Goal: Task Accomplishment & Management: Use online tool/utility

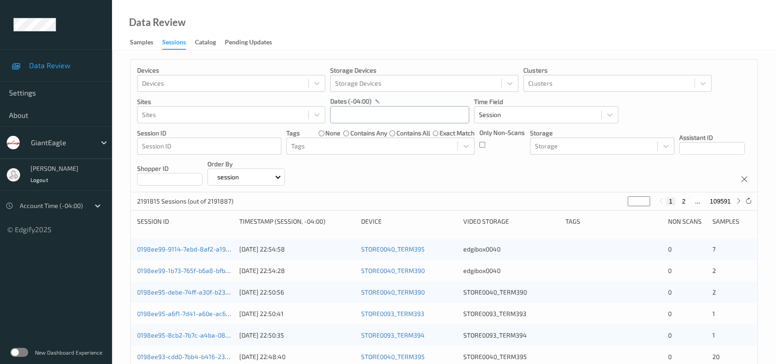
click at [425, 120] on input "text" at bounding box center [399, 114] width 139 height 17
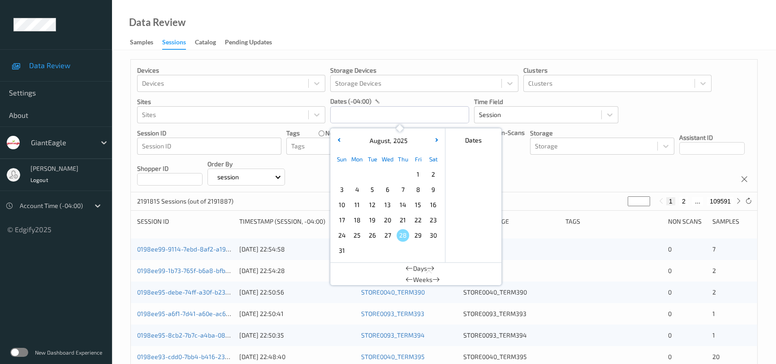
click at [429, 214] on div "23" at bounding box center [433, 219] width 15 height 15
click at [431, 216] on span "23" at bounding box center [433, 220] width 13 height 13
type input "[DATE] 00:00 -> [DATE] 23:59"
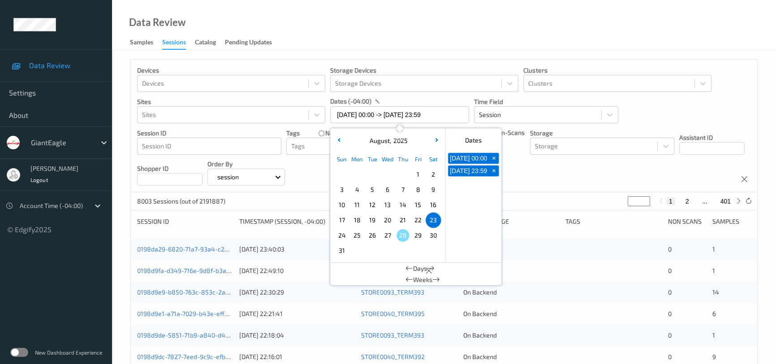
click at [444, 29] on div "Data Review Samples Sessions Catalog Pending Updates" at bounding box center [444, 25] width 664 height 50
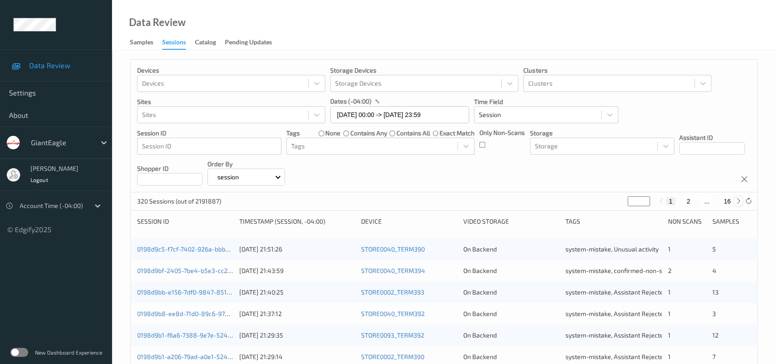
click at [739, 203] on icon at bounding box center [738, 201] width 7 height 7
type input "*"
click at [739, 203] on icon at bounding box center [738, 201] width 7 height 7
type input "*"
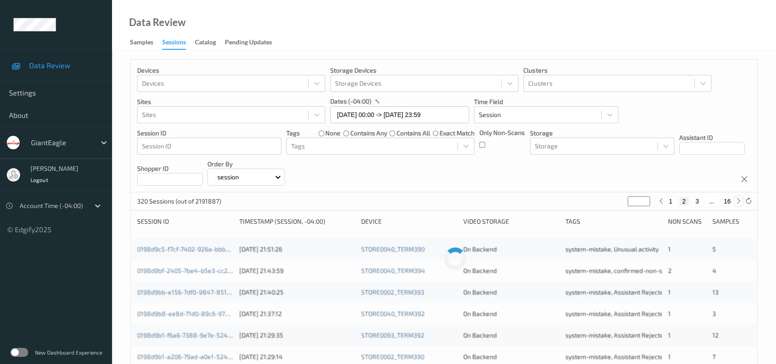
type input "*"
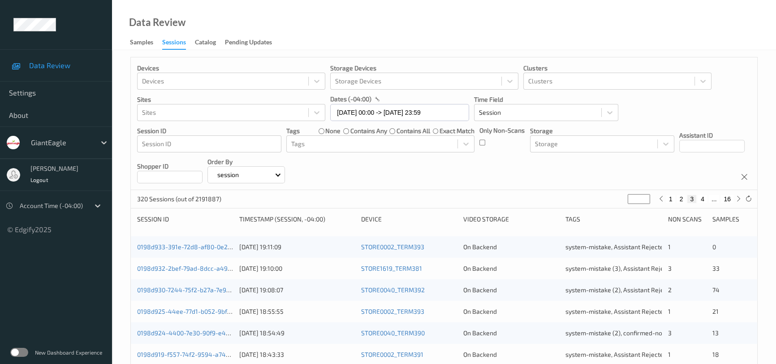
scroll to position [163, 0]
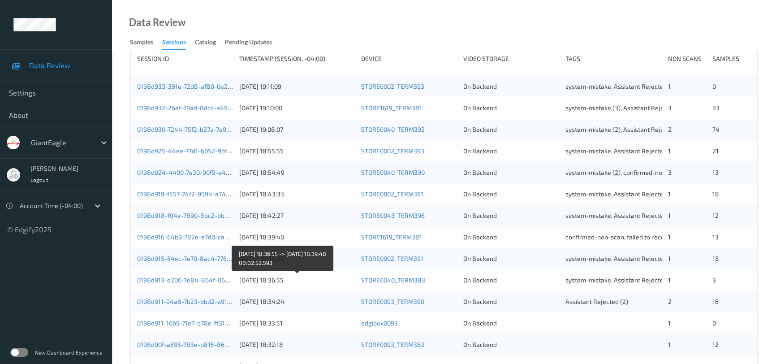
click at [340, 277] on div "[DATE] 18:36:55" at bounding box center [296, 279] width 115 height 9
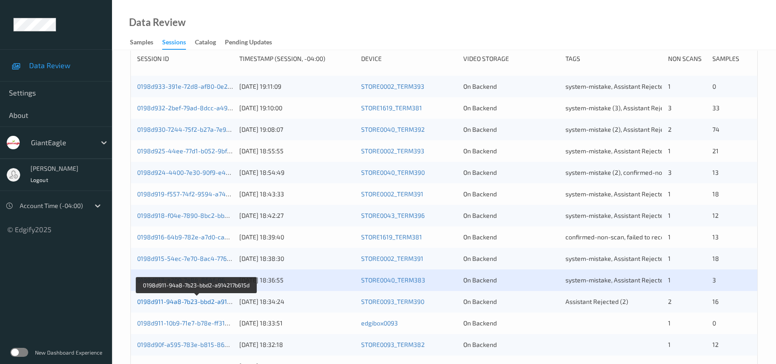
click at [200, 300] on link "0198d911-94a8-7b23-bbd2-a914217b615d" at bounding box center [197, 301] width 120 height 8
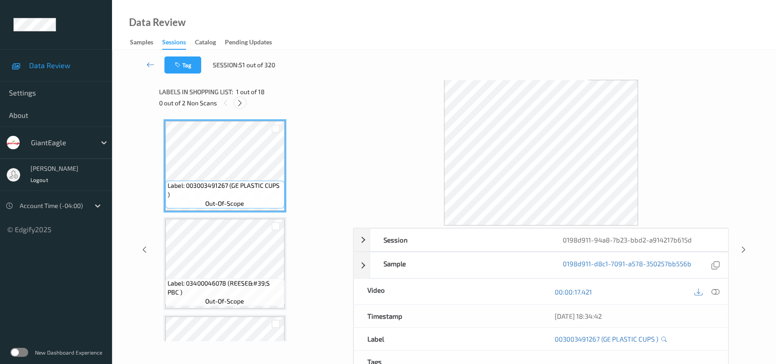
click at [242, 101] on icon at bounding box center [240, 103] width 8 height 8
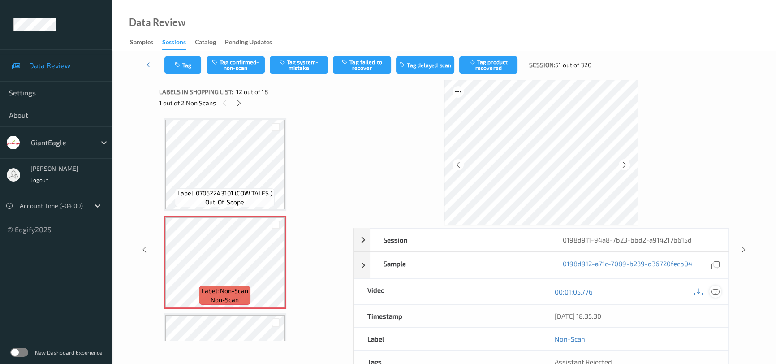
click at [716, 292] on icon at bounding box center [715, 292] width 8 height 8
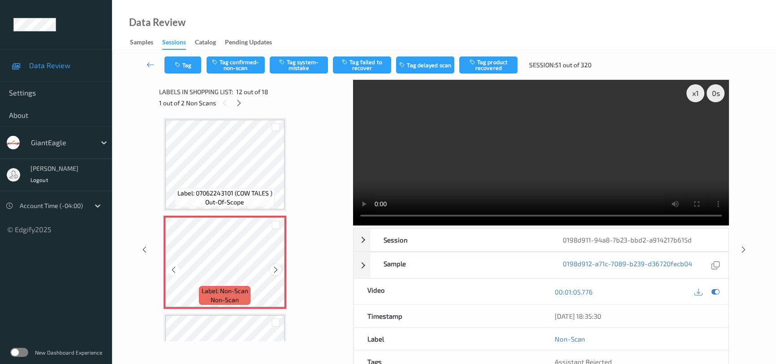
click at [277, 266] on icon at bounding box center [276, 270] width 8 height 8
click at [278, 266] on icon at bounding box center [276, 270] width 8 height 8
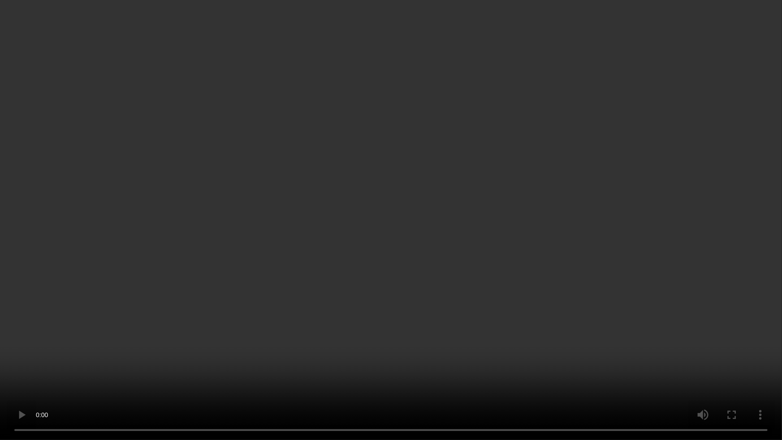
click at [519, 329] on video at bounding box center [391, 220] width 782 height 440
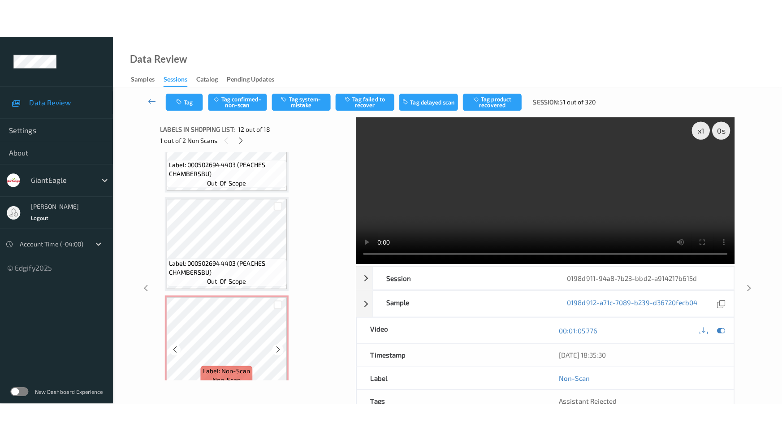
scroll to position [1530, 0]
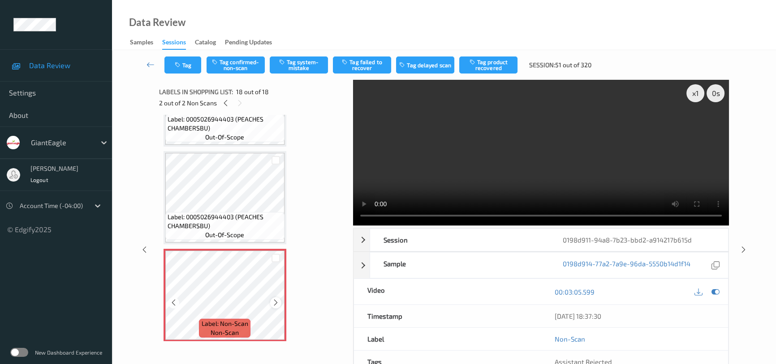
click at [276, 298] on icon at bounding box center [276, 302] width 8 height 8
click at [542, 157] on video at bounding box center [541, 153] width 376 height 146
click at [624, 181] on video at bounding box center [541, 153] width 376 height 146
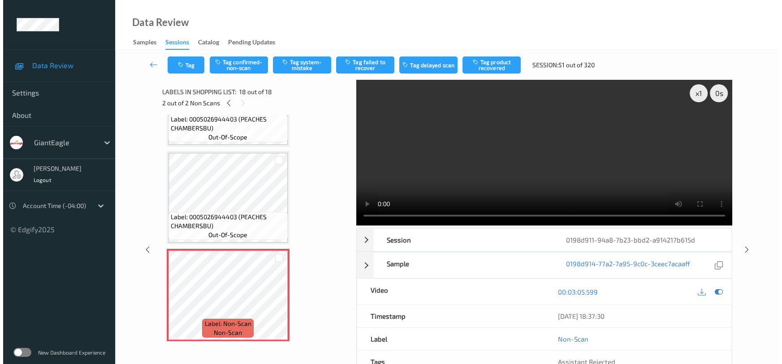
scroll to position [1454, 0]
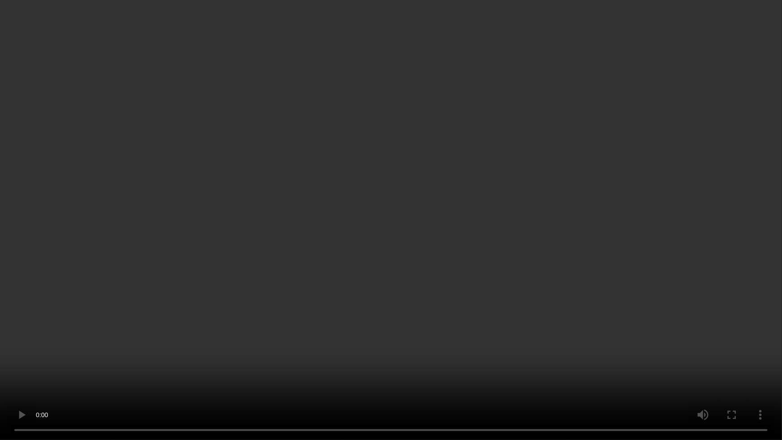
click at [529, 314] on video at bounding box center [391, 220] width 782 height 440
click at [441, 227] on video at bounding box center [391, 220] width 782 height 440
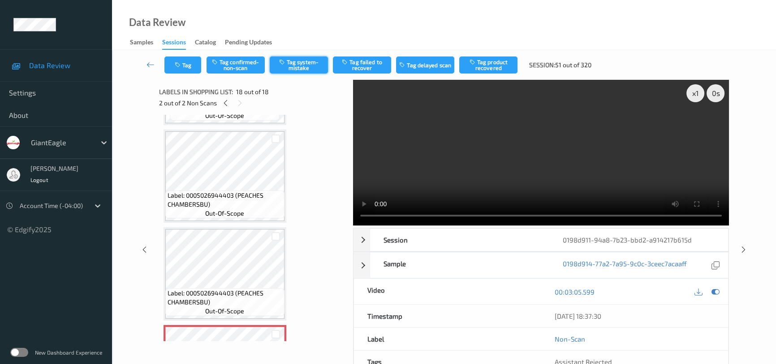
click at [306, 60] on button "Tag system-mistake" at bounding box center [299, 64] width 58 height 17
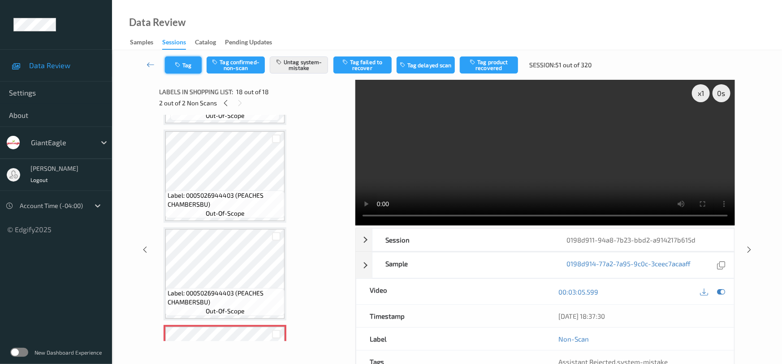
click at [188, 68] on button "Tag" at bounding box center [183, 64] width 37 height 17
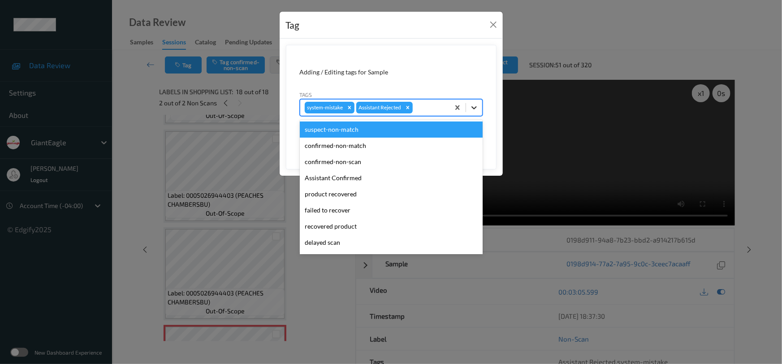
click at [474, 107] on icon at bounding box center [473, 107] width 9 height 9
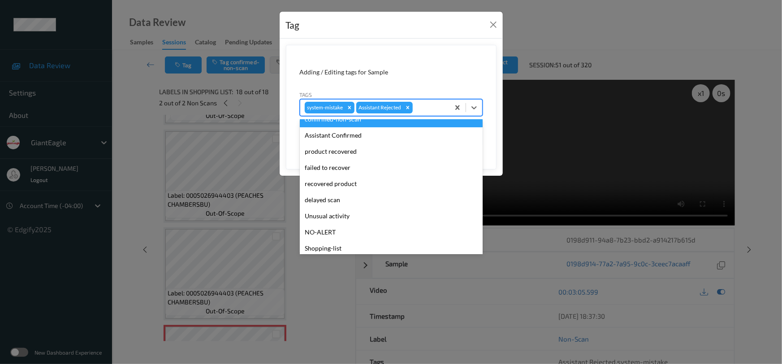
scroll to position [79, 0]
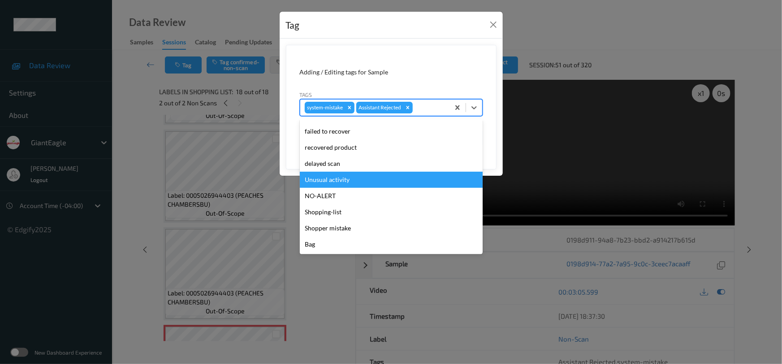
click at [346, 179] on div "Unusual activity" at bounding box center [391, 180] width 183 height 16
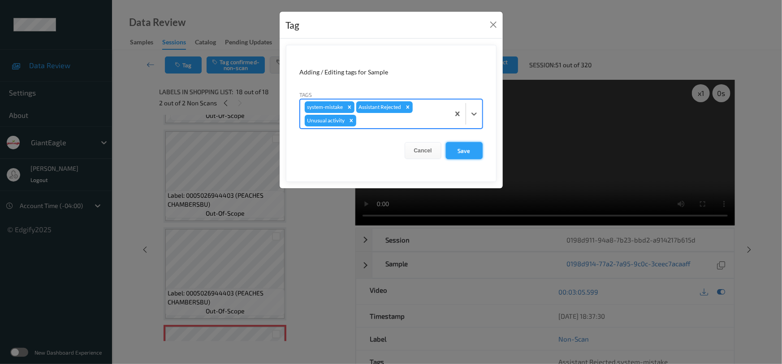
click at [460, 155] on button "Save" at bounding box center [464, 150] width 37 height 17
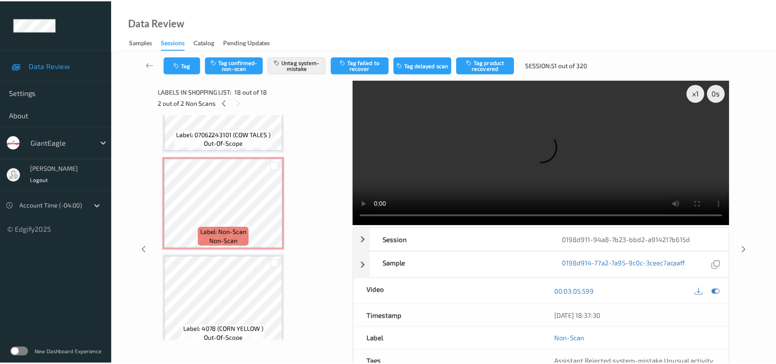
scroll to position [1006, 0]
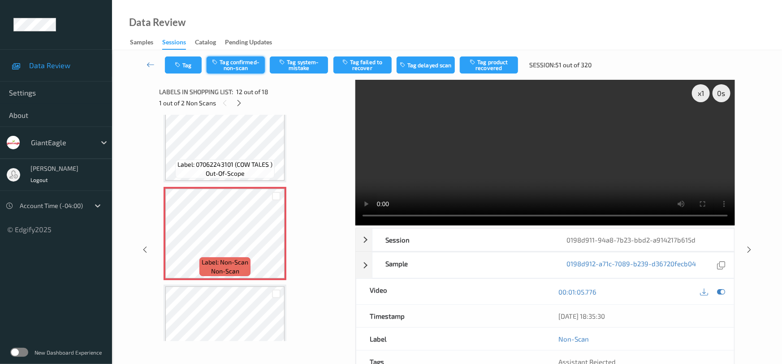
click at [235, 60] on button "Tag confirmed-non-scan" at bounding box center [235, 64] width 58 height 17
click at [500, 62] on button "Tag product recovered" at bounding box center [489, 64] width 58 height 17
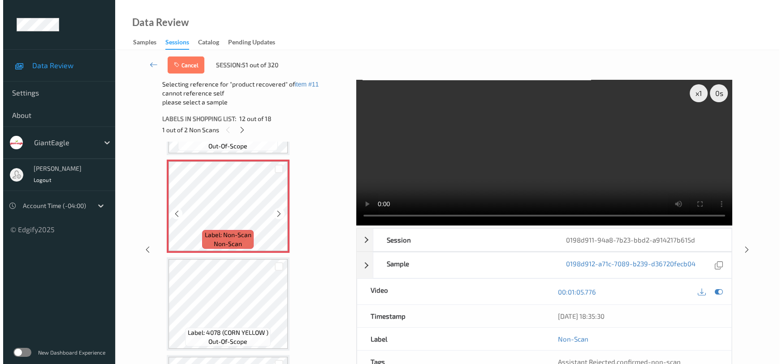
scroll to position [1088, 0]
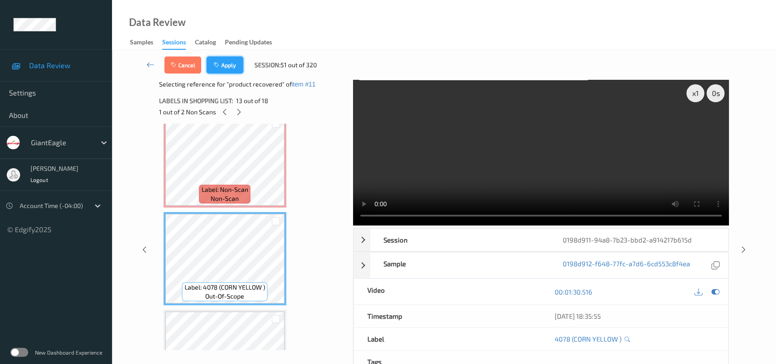
click at [233, 64] on button "Apply" at bounding box center [224, 64] width 37 height 17
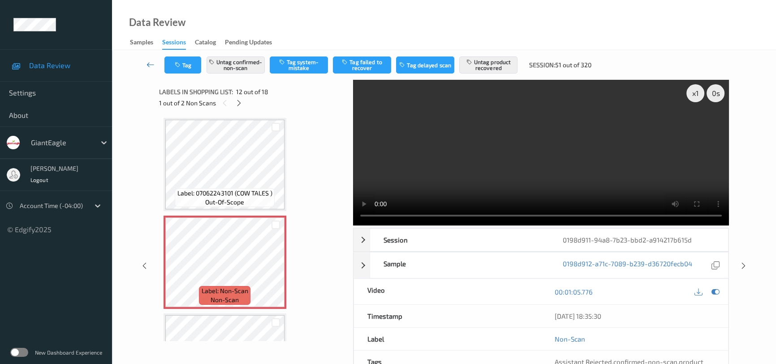
click at [149, 60] on icon at bounding box center [150, 64] width 8 height 9
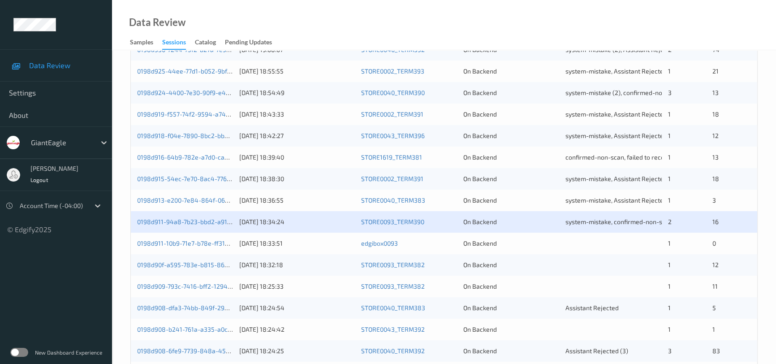
scroll to position [244, 0]
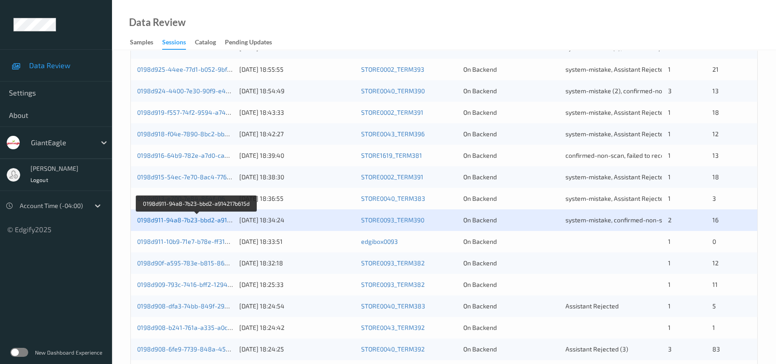
click at [192, 220] on link "0198d911-94a8-7b23-bbd2-a914217b615d" at bounding box center [197, 220] width 120 height 8
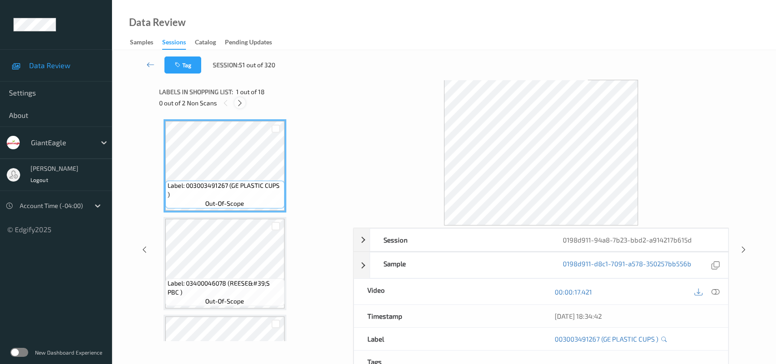
click at [236, 103] on div at bounding box center [239, 102] width 11 height 11
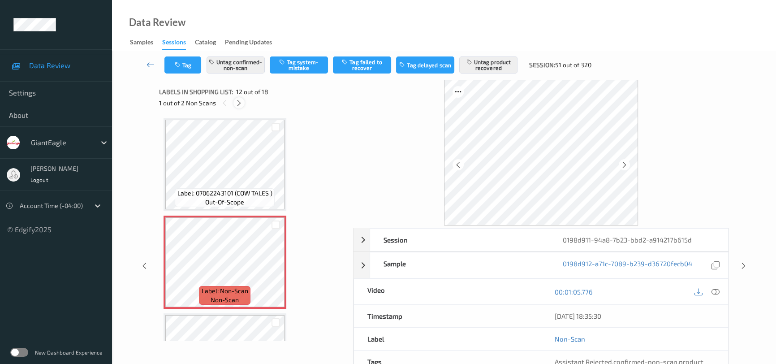
click at [237, 103] on icon at bounding box center [239, 103] width 8 height 8
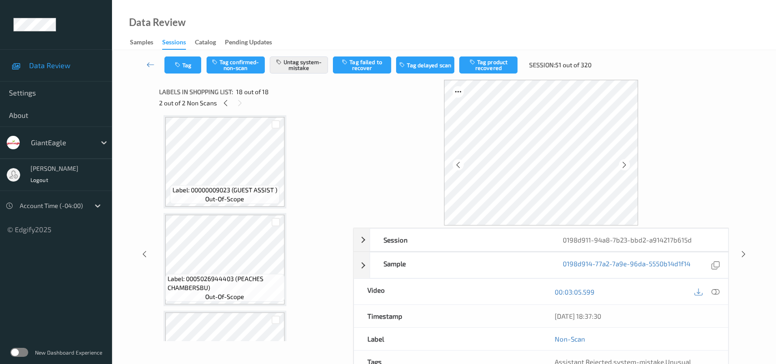
scroll to position [1367, 0]
click at [149, 60] on icon at bounding box center [150, 64] width 8 height 9
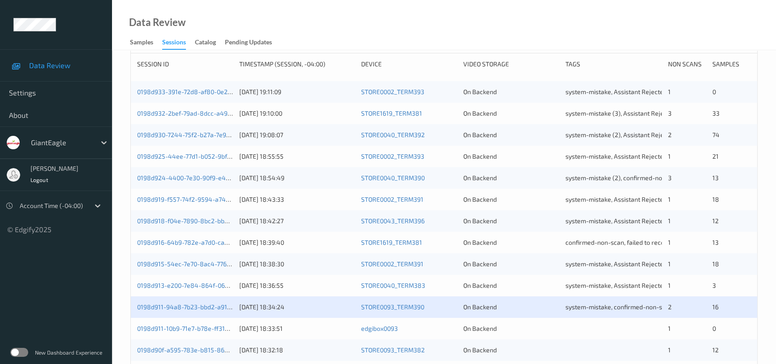
scroll to position [244, 0]
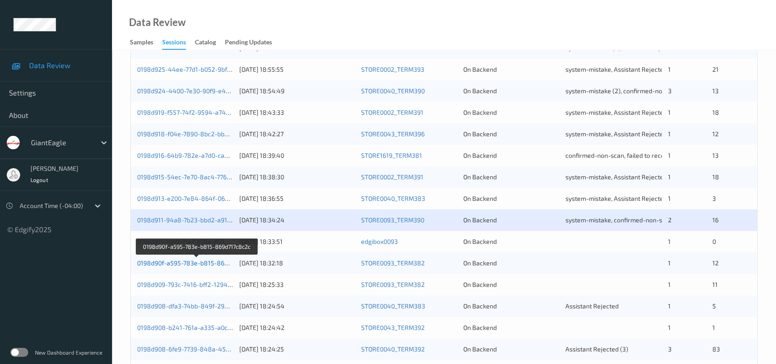
click at [172, 260] on link "0198d90f-a595-783e-b815-869d717c8c2c" at bounding box center [197, 263] width 120 height 8
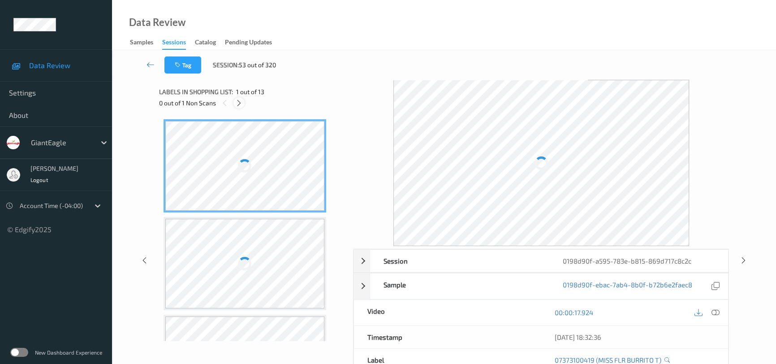
click at [234, 101] on div at bounding box center [238, 102] width 11 height 11
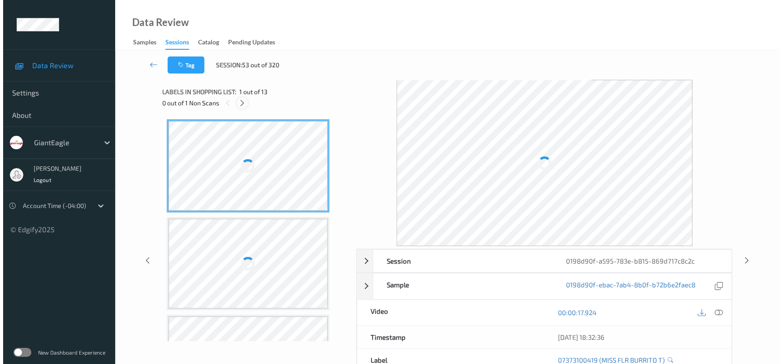
scroll to position [394, 0]
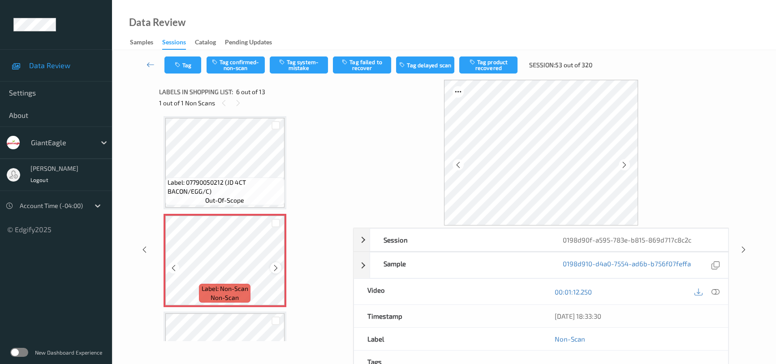
click at [275, 268] on icon at bounding box center [276, 267] width 8 height 8
click at [718, 291] on icon at bounding box center [715, 292] width 8 height 8
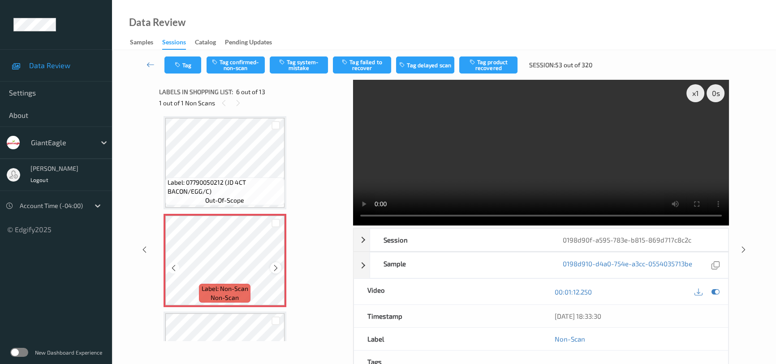
click at [276, 265] on icon at bounding box center [276, 267] width 8 height 8
click at [560, 188] on video at bounding box center [541, 153] width 376 height 146
click at [540, 154] on video at bounding box center [541, 153] width 376 height 146
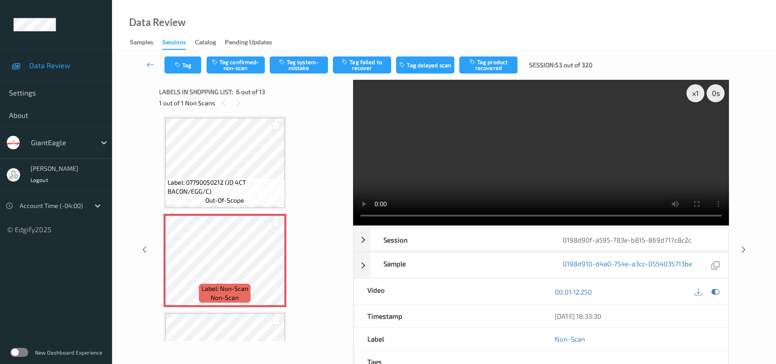
click at [546, 186] on video at bounding box center [541, 153] width 376 height 146
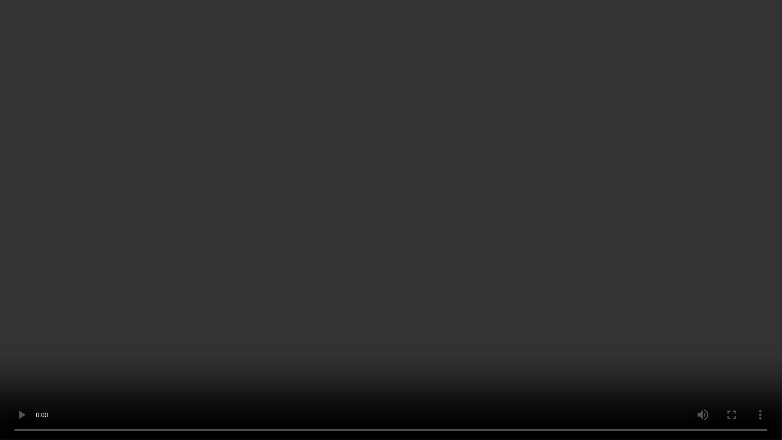
click at [512, 247] on video at bounding box center [391, 220] width 782 height 440
click at [358, 322] on video at bounding box center [391, 220] width 782 height 440
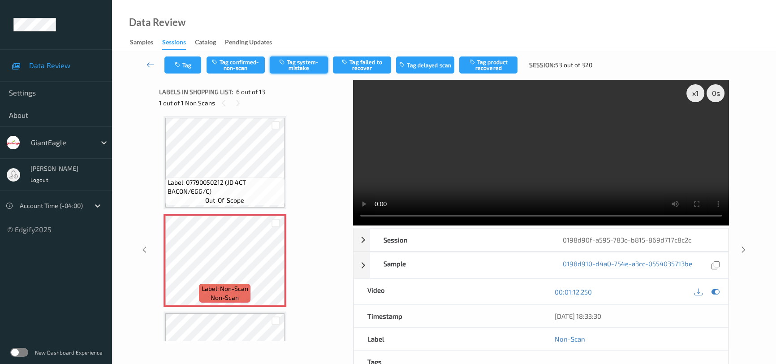
click at [287, 63] on button "Tag system-mistake" at bounding box center [299, 64] width 58 height 17
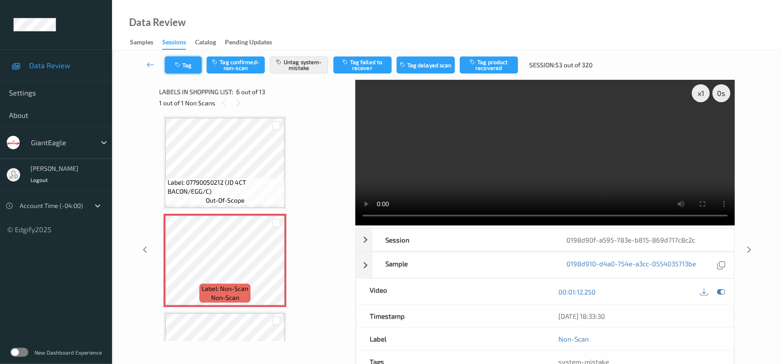
click at [185, 69] on button "Tag" at bounding box center [183, 64] width 37 height 17
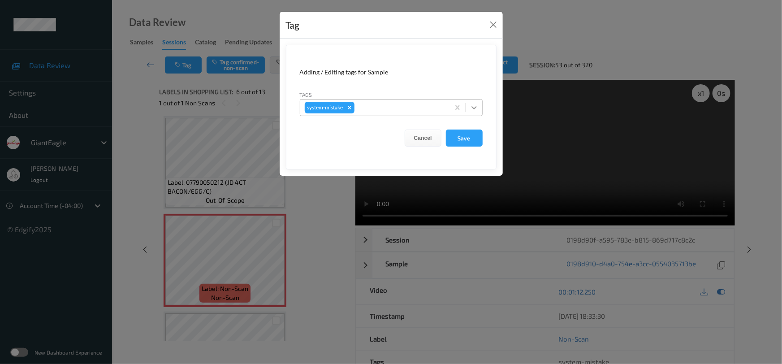
click at [470, 111] on icon at bounding box center [473, 107] width 9 height 9
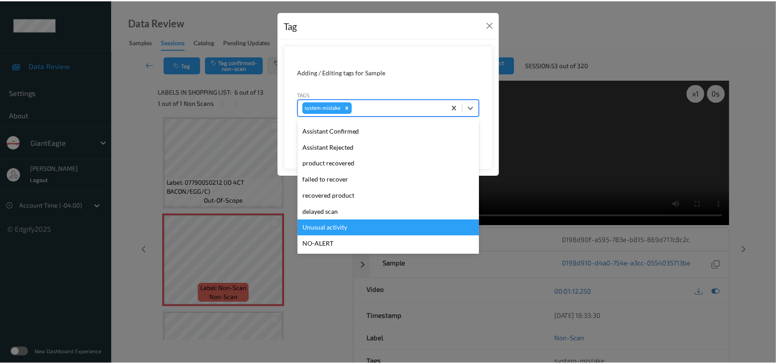
scroll to position [81, 0]
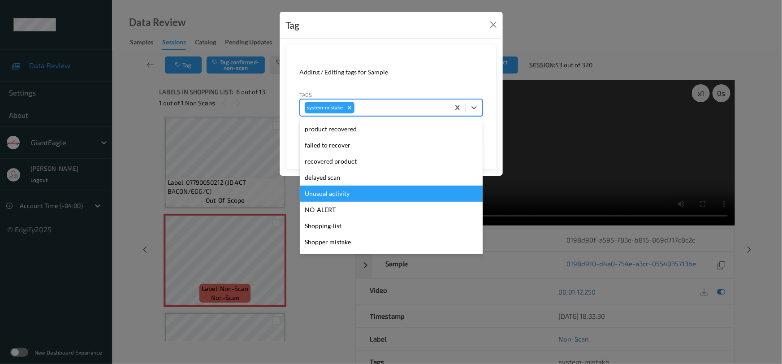
click at [353, 194] on div "Unusual activity" at bounding box center [391, 193] width 183 height 16
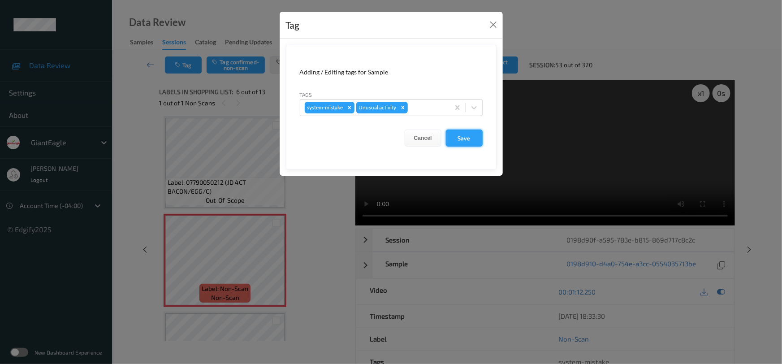
click at [470, 137] on button "Save" at bounding box center [464, 137] width 37 height 17
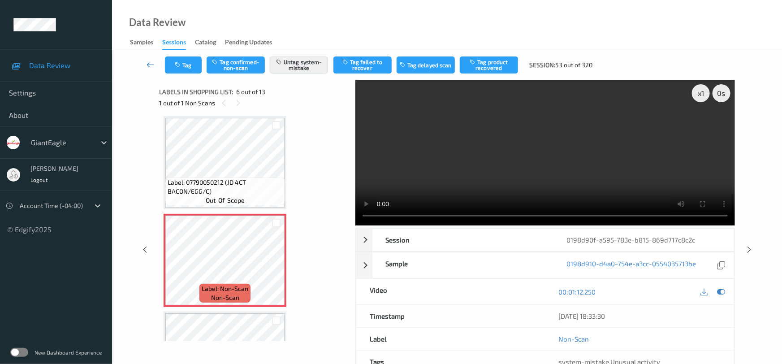
click at [147, 60] on icon at bounding box center [150, 64] width 8 height 9
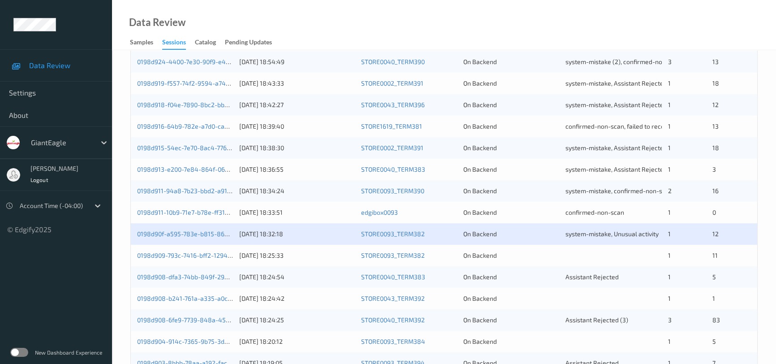
scroll to position [285, 0]
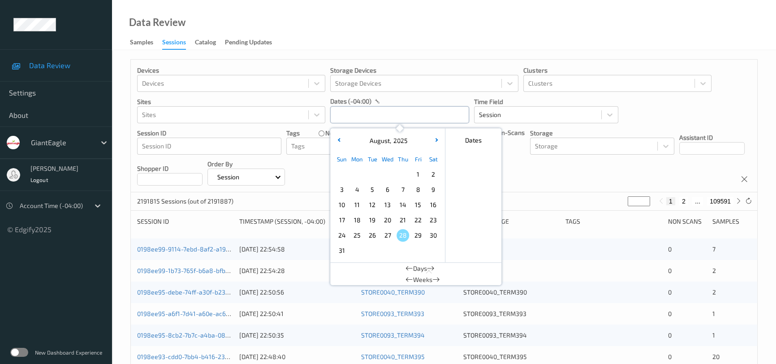
click at [353, 109] on input "text" at bounding box center [399, 114] width 139 height 17
click at [437, 219] on span "23" at bounding box center [433, 220] width 13 height 13
type input "[DATE] 00:00 -> [DATE] 23:59"
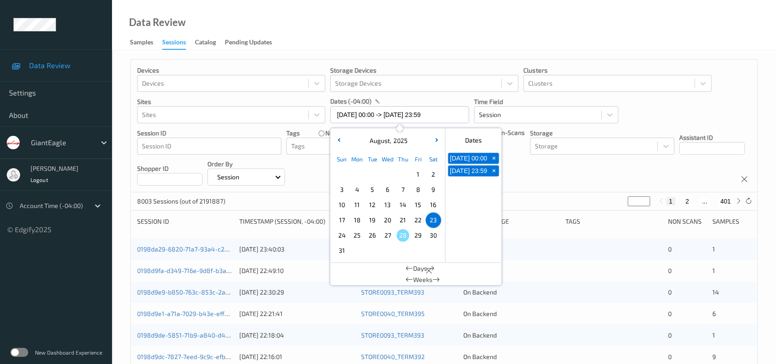
click at [465, 22] on div "Data Review Samples Sessions Catalog Pending Updates" at bounding box center [444, 25] width 664 height 50
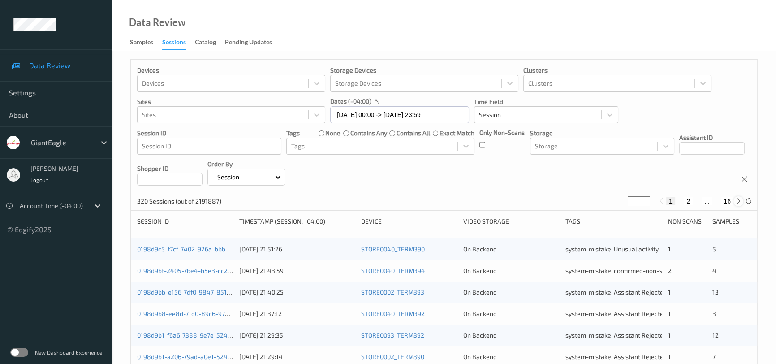
click at [739, 204] on icon at bounding box center [738, 201] width 7 height 7
type input "*"
click at [739, 204] on icon at bounding box center [738, 201] width 7 height 7
type input "*"
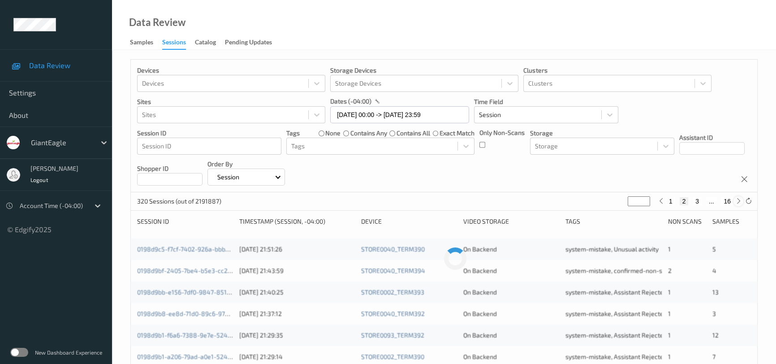
type input "*"
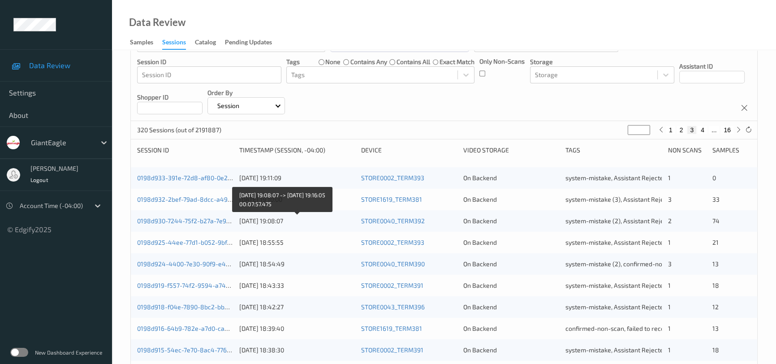
scroll to position [203, 0]
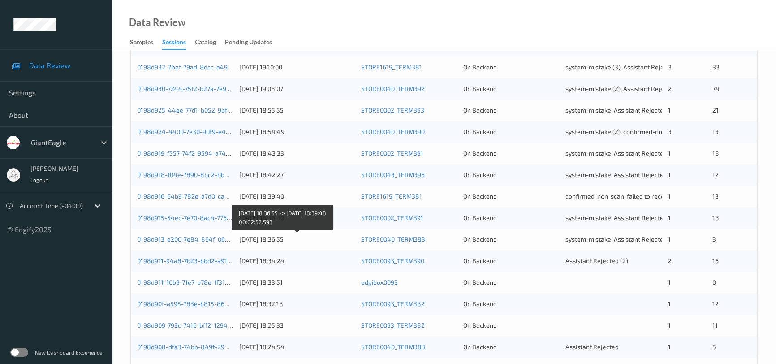
click at [328, 238] on div "[DATE] 18:36:55" at bounding box center [296, 239] width 115 height 9
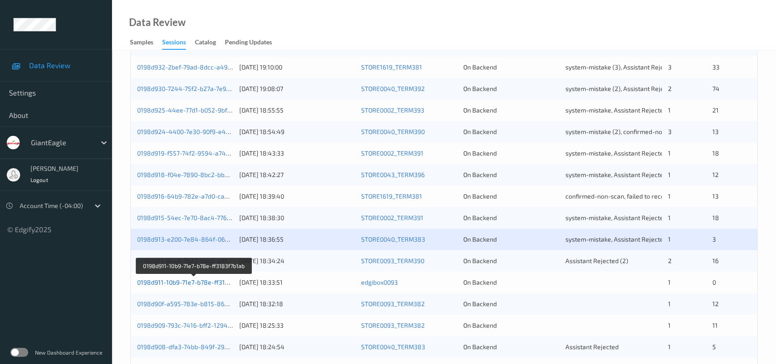
click at [170, 282] on link "0198d911-10b9-71e7-b78e-ff3183f7b1ab" at bounding box center [194, 282] width 114 height 8
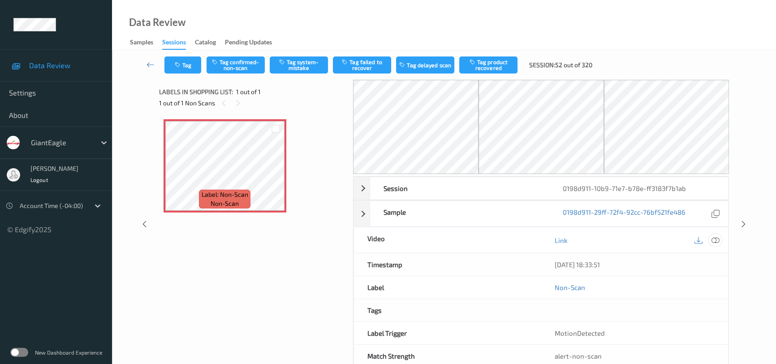
click at [716, 239] on icon at bounding box center [715, 240] width 8 height 8
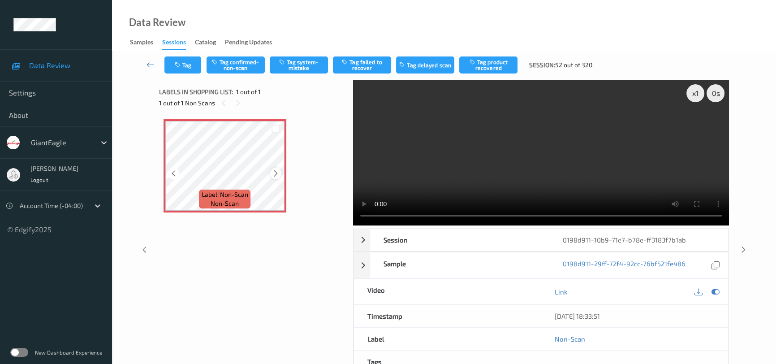
click at [280, 171] on div at bounding box center [275, 173] width 11 height 11
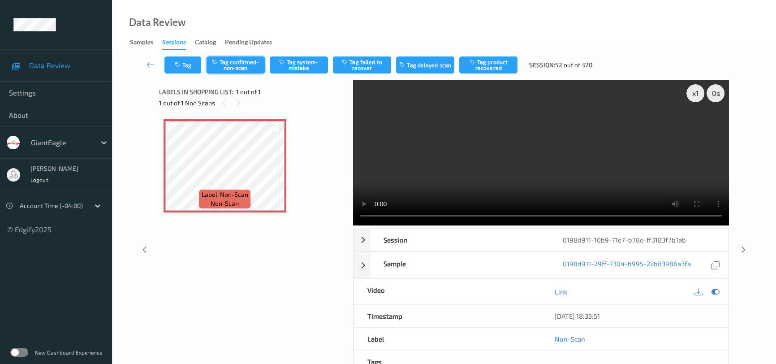
click at [252, 67] on button "Tag confirmed-non-scan" at bounding box center [235, 64] width 58 height 17
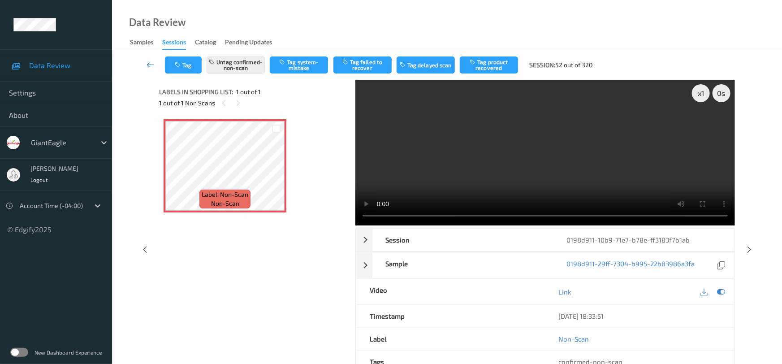
click at [147, 58] on link at bounding box center [151, 64] width 28 height 17
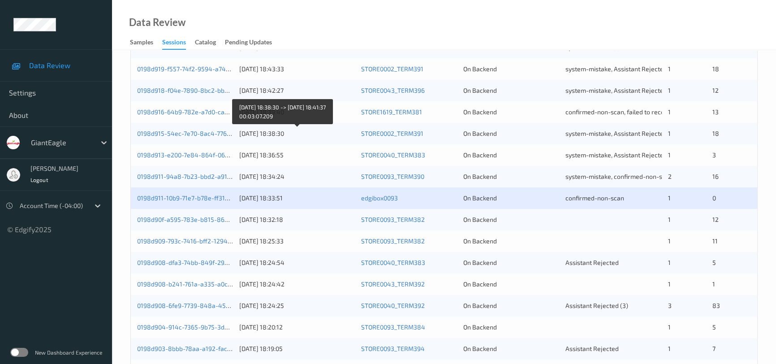
scroll to position [340, 0]
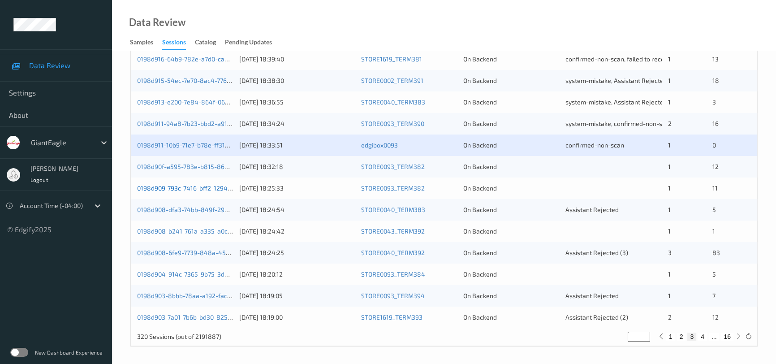
click at [181, 187] on link "0198d909-793c-7416-bff2-129486b63323" at bounding box center [197, 188] width 120 height 8
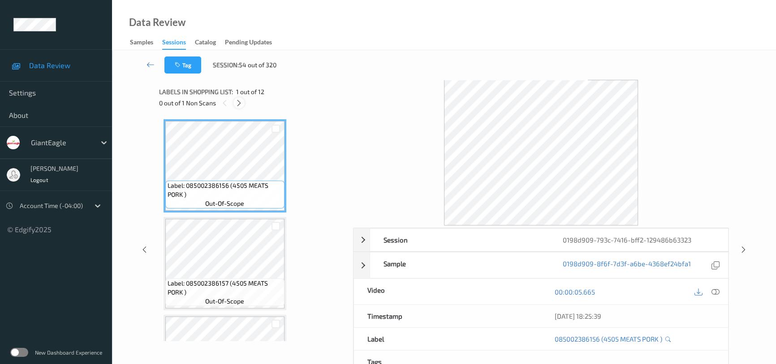
click at [237, 102] on icon at bounding box center [239, 103] width 8 height 8
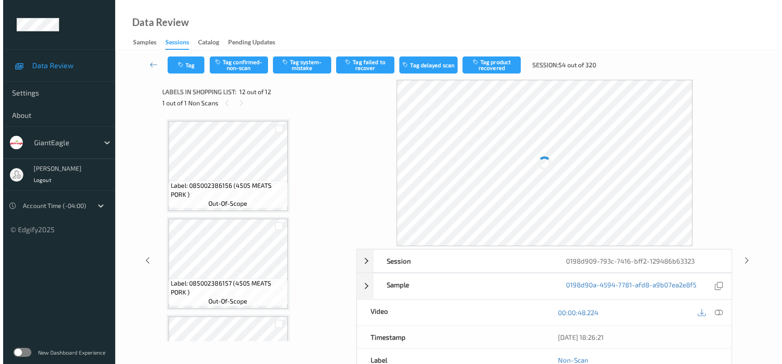
scroll to position [946, 0]
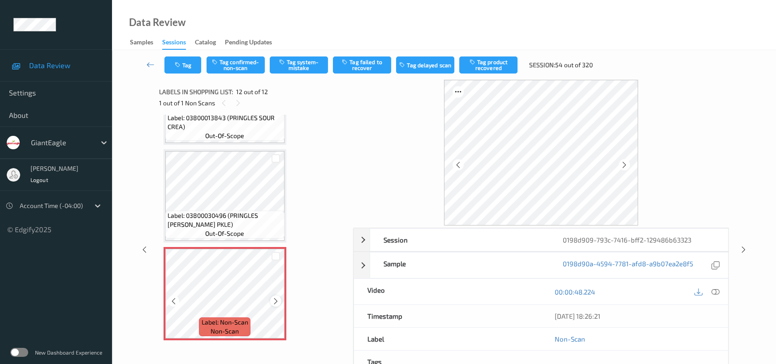
click at [274, 297] on icon at bounding box center [276, 301] width 8 height 8
click at [714, 289] on icon at bounding box center [715, 292] width 8 height 8
